Goal: Ask a question: Seek information or help from site administrators or community

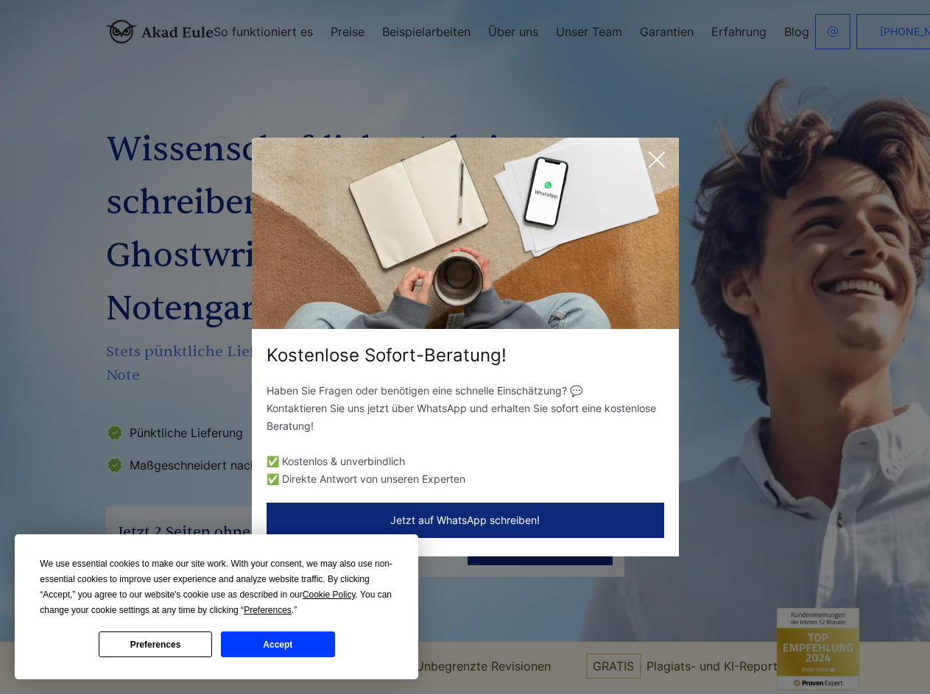
click at [464, 347] on div "Kostenlose Sofort-Beratung!" at bounding box center [465, 356] width 427 height 24
click at [331, 595] on span "Cookie Policy" at bounding box center [329, 595] width 53 height 10
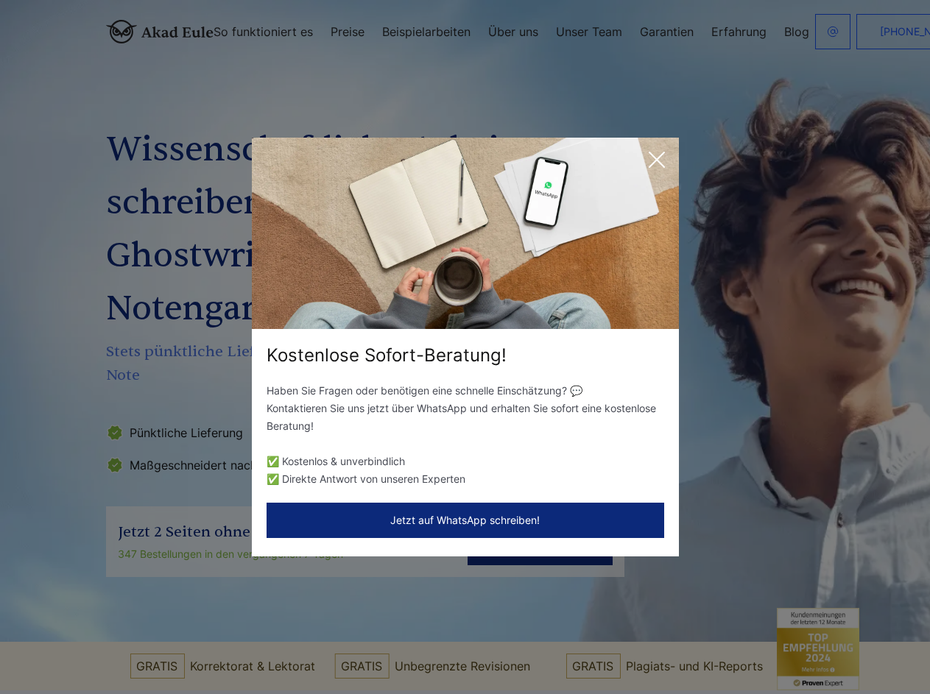
click at [284, 610] on div "Kostenlose Sofort-Beratung! Haben Sie Fragen oder benötigen eine schnelle Einsc…" at bounding box center [465, 347] width 930 height 694
click at [155, 644] on div "Kostenlose Sofort-Beratung! Haben Sie Fragen oder benötigen eine schnelle Einsc…" at bounding box center [465, 347] width 930 height 694
click at [277, 644] on div "Kostenlose Sofort-Beratung! Haben Sie Fragen oder benötigen eine schnelle Einsc…" at bounding box center [465, 347] width 930 height 694
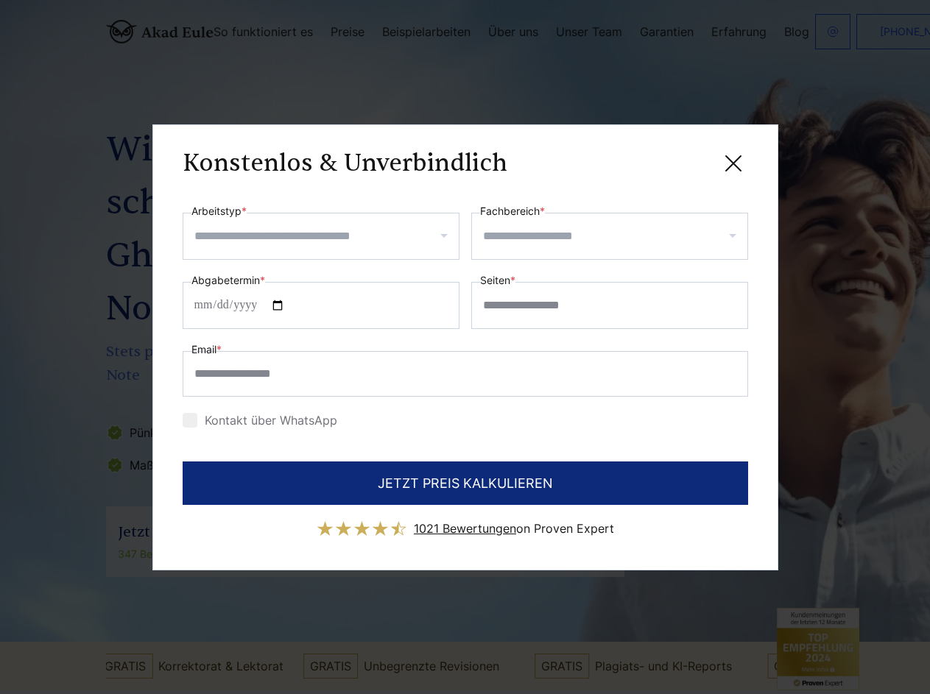
click at [657, 160] on div "Konstenlos & Unverbindlich" at bounding box center [465, 164] width 565 height 18
click at [465, 521] on span "1021 Bewertungen" at bounding box center [465, 528] width 102 height 15
